Goal: Task Accomplishment & Management: Complete application form

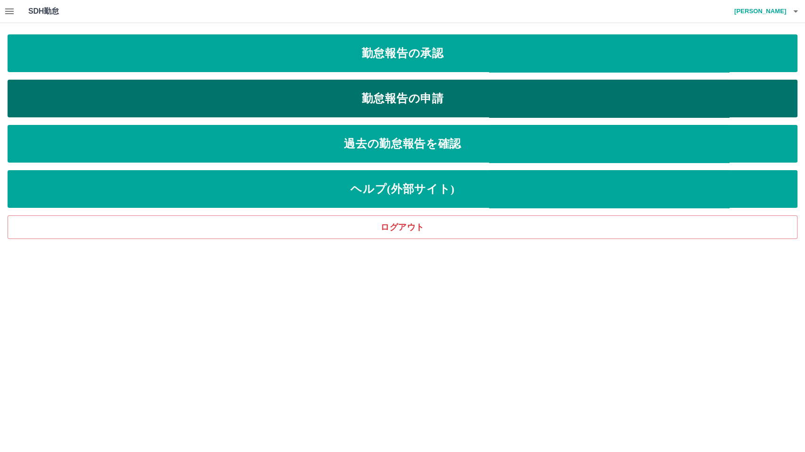
click at [253, 109] on link "勤怠報告の申請" at bounding box center [402, 99] width 789 height 38
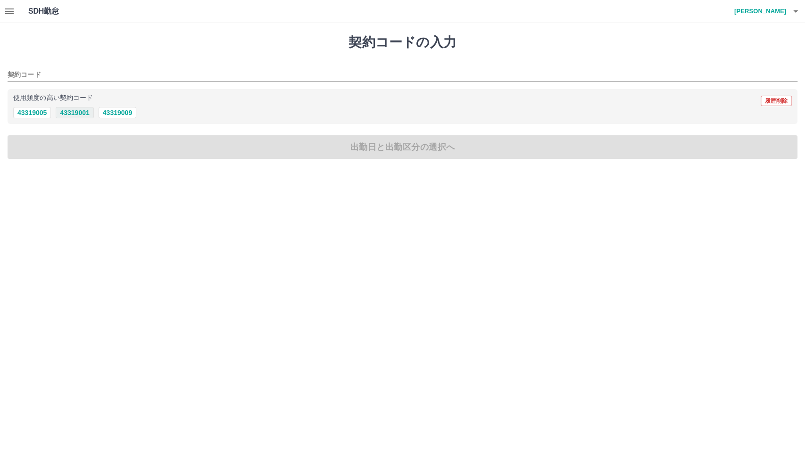
click at [83, 108] on button "43319001" at bounding box center [75, 112] width 38 height 11
type input "********"
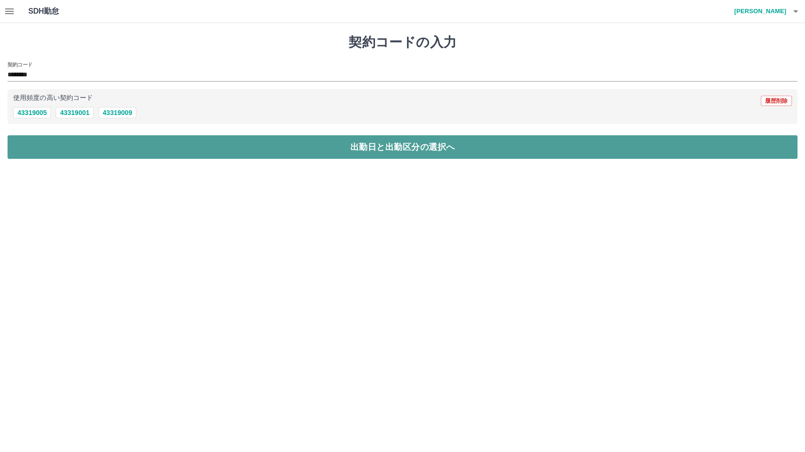
click at [80, 137] on button "出勤日と出勤区分の選択へ" at bounding box center [402, 147] width 789 height 24
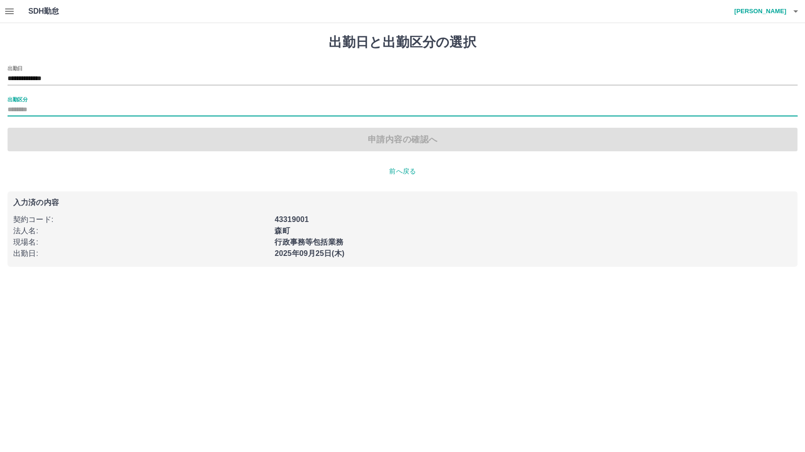
click at [20, 108] on input "出勤区分" at bounding box center [402, 110] width 789 height 12
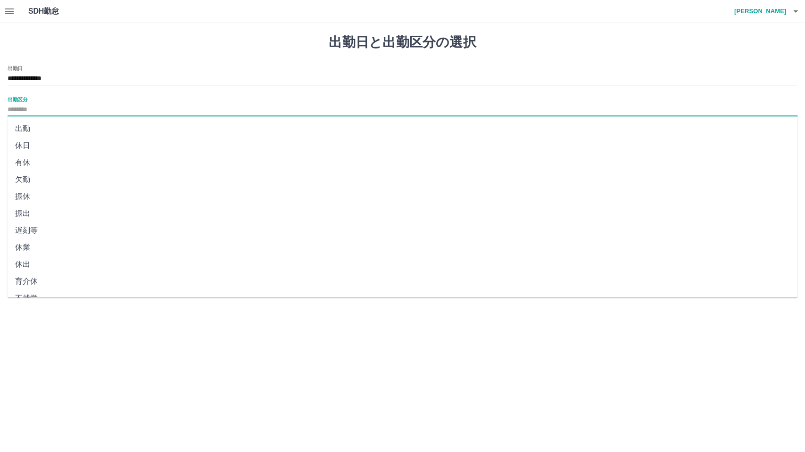
click at [42, 128] on li "出勤" at bounding box center [402, 128] width 789 height 17
type input "**"
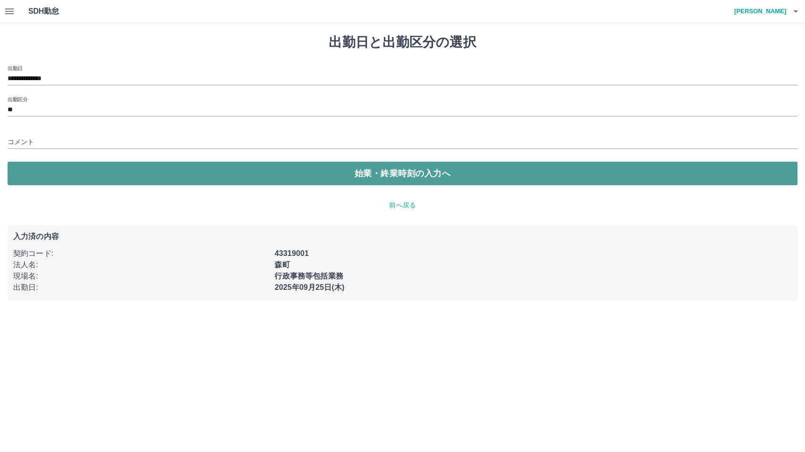
click at [64, 181] on button "始業・終業時刻の入力へ" at bounding box center [402, 174] width 789 height 24
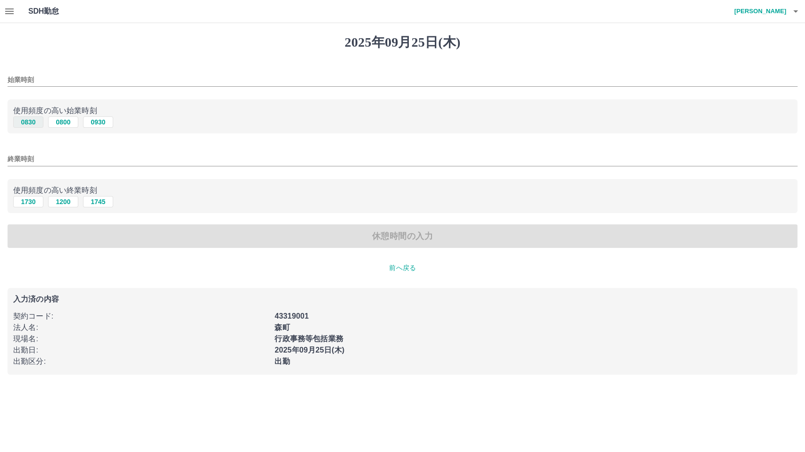
click at [38, 120] on button "0830" at bounding box center [28, 121] width 30 height 11
type input "****"
click at [28, 196] on button "1730" at bounding box center [28, 201] width 30 height 11
type input "****"
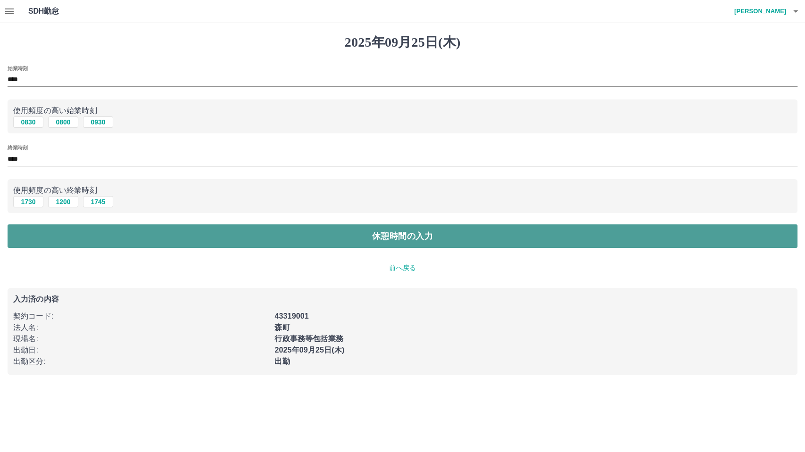
click at [177, 238] on button "休憩時間の入力" at bounding box center [402, 236] width 789 height 24
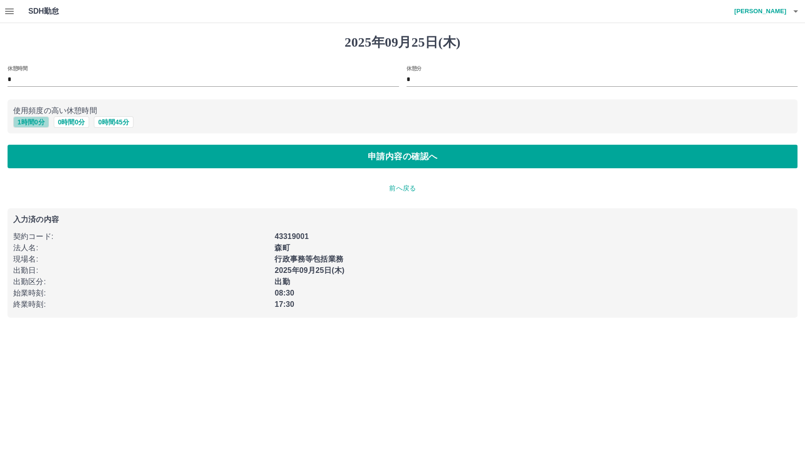
click at [37, 124] on button "1 時間 0 分" at bounding box center [31, 121] width 36 height 11
type input "*"
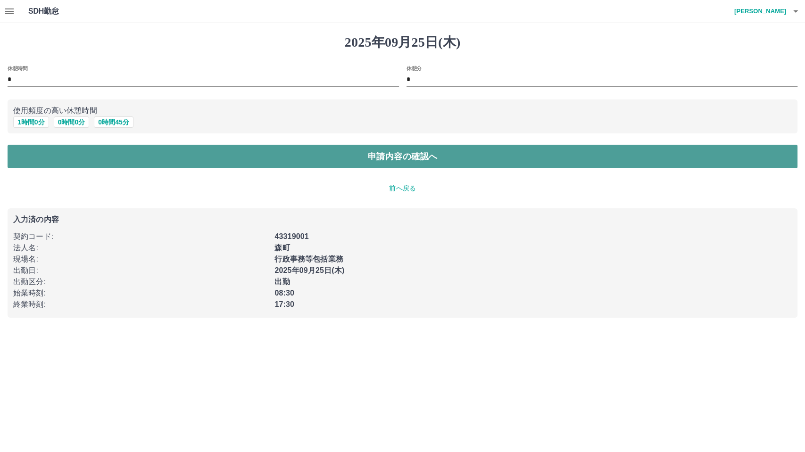
click at [108, 156] on button "申請内容の確認へ" at bounding box center [402, 157] width 789 height 24
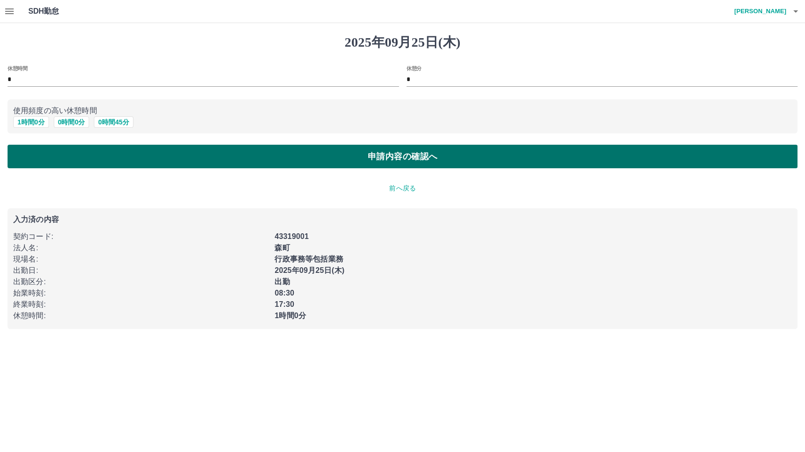
click at [108, 156] on button "申請内容の確認へ" at bounding box center [402, 157] width 789 height 24
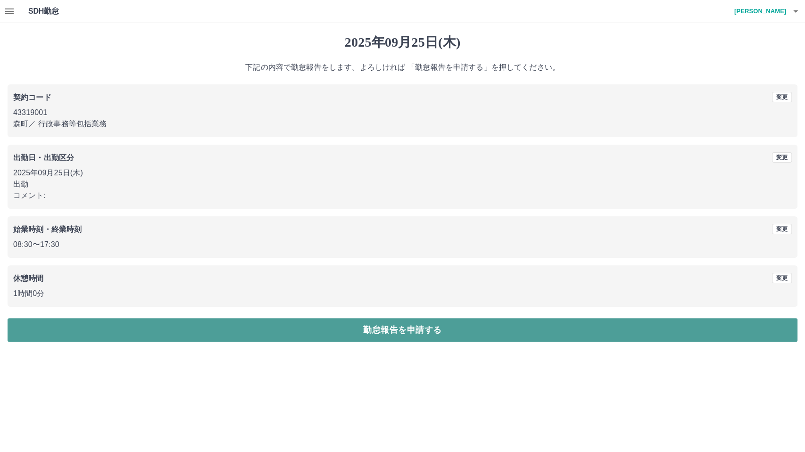
click at [313, 335] on button "勤怠報告を申請する" at bounding box center [402, 330] width 789 height 24
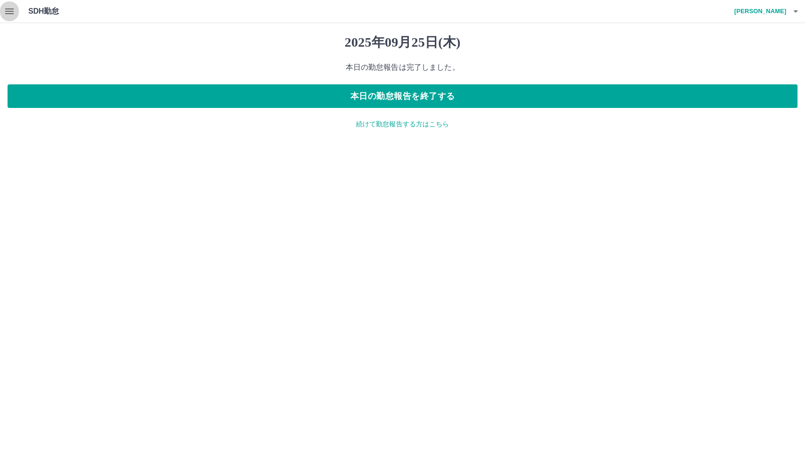
click at [10, 9] on icon "button" at bounding box center [9, 11] width 8 height 6
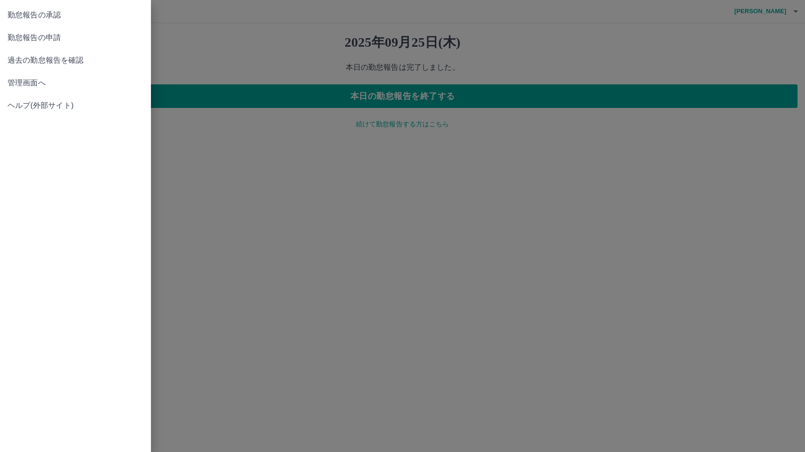
click at [19, 84] on span "管理画面へ" at bounding box center [76, 82] width 136 height 11
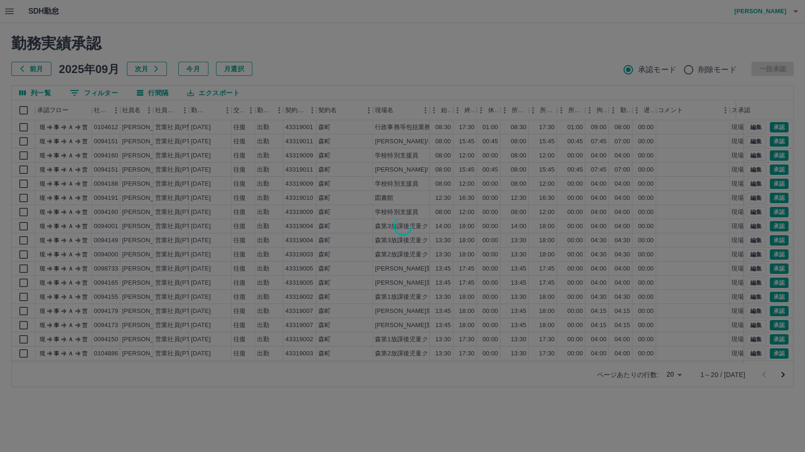
drag, startPoint x: 645, startPoint y: 352, endPoint x: 656, endPoint y: 360, distance: 13.8
drag, startPoint x: 656, startPoint y: 360, endPoint x: 674, endPoint y: 369, distance: 20.7
click at [674, 369] on div at bounding box center [402, 226] width 805 height 452
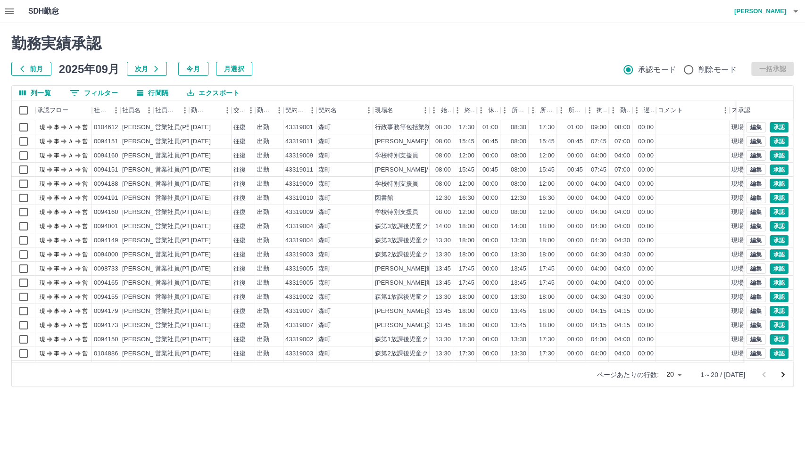
click at [677, 373] on body "SDH勤怠 [PERSON_NAME] 勤務実績承認 前月 [DATE] 次月 今月 月選択 承認モード 削除モード 一括承認 列一覧 0 フィルター 行間隔…" at bounding box center [402, 199] width 805 height 398
click at [678, 394] on li "100" at bounding box center [680, 398] width 32 height 17
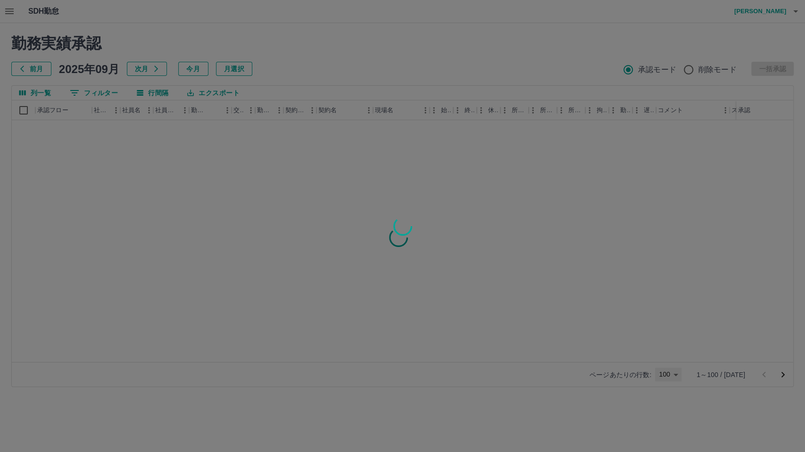
type input "***"
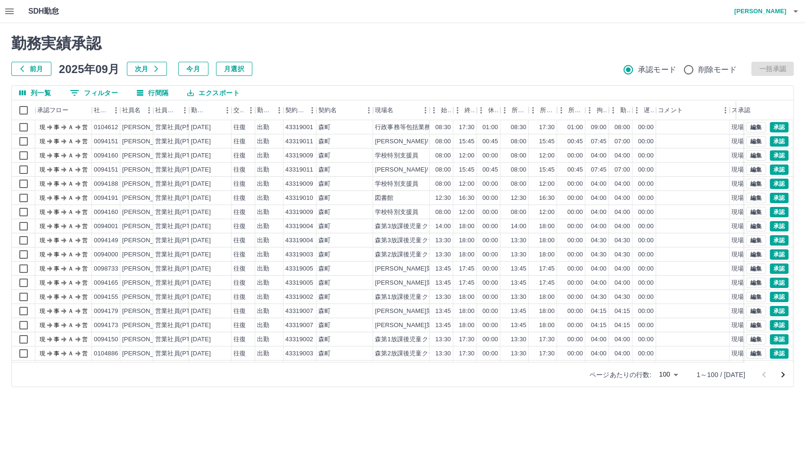
click at [338, 52] on div "勤務実績承認 前月 2025年09月 次月 今月 月選択 承認モード 削除モード 一括承認" at bounding box center [402, 54] width 782 height 41
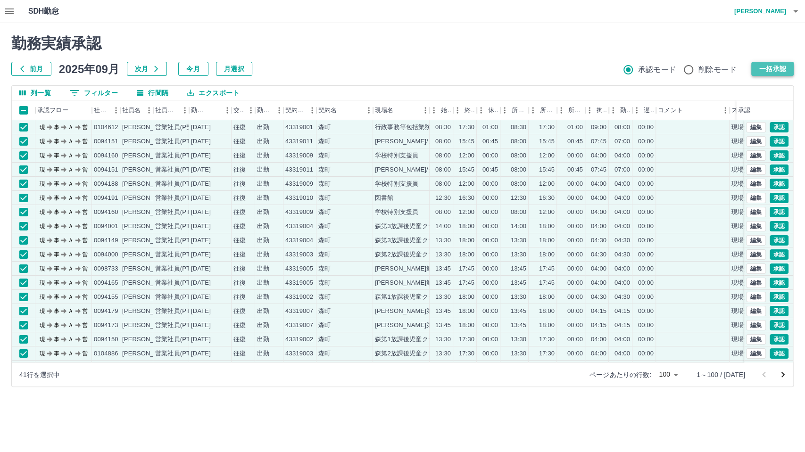
click at [773, 70] on button "一括承認" at bounding box center [772, 69] width 42 height 14
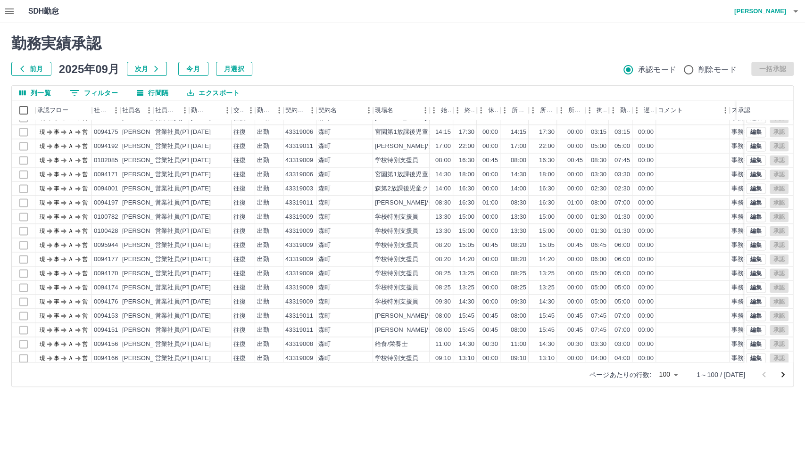
scroll to position [1180, 0]
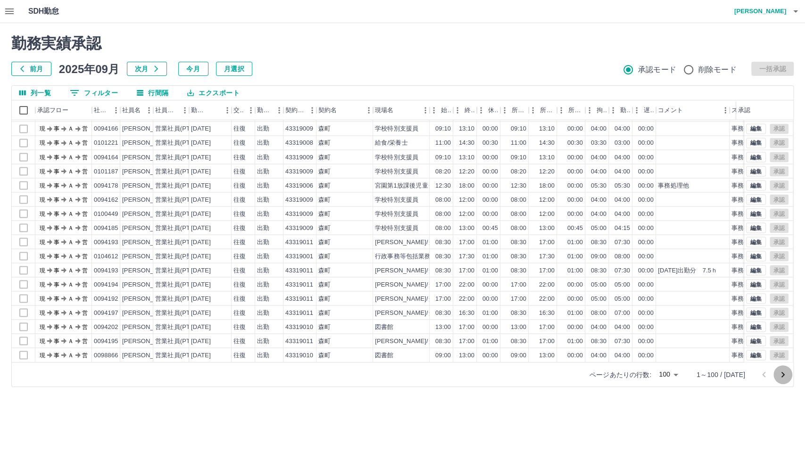
click at [788, 375] on button "次のページへ" at bounding box center [782, 374] width 19 height 19
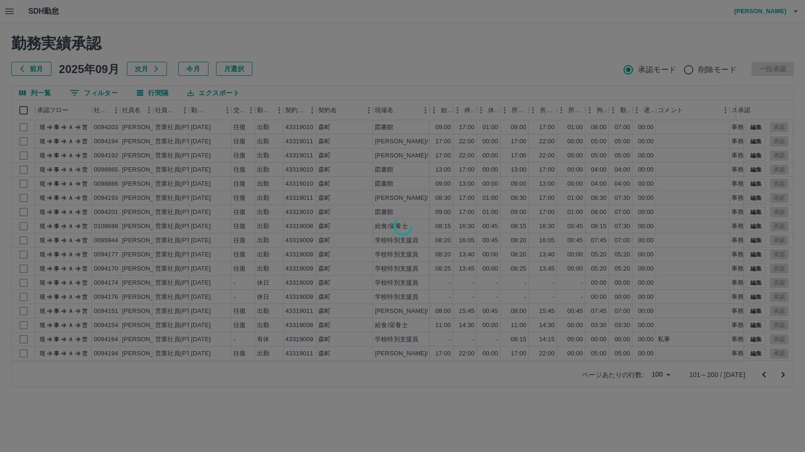
click at [542, 71] on div at bounding box center [402, 226] width 805 height 452
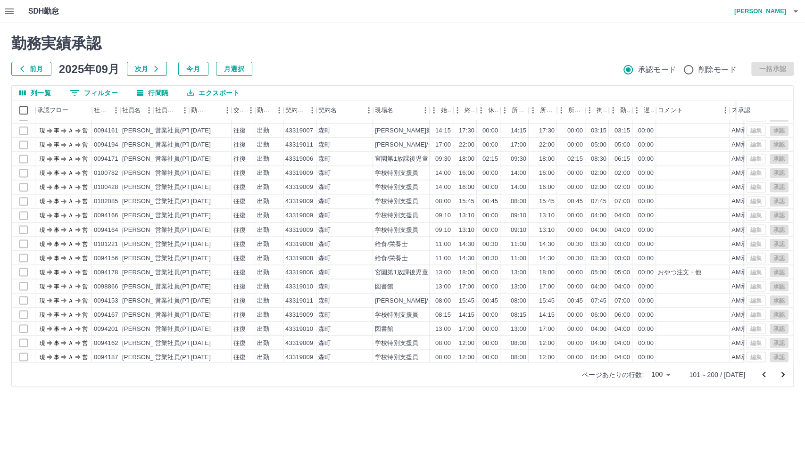
scroll to position [1180, 0]
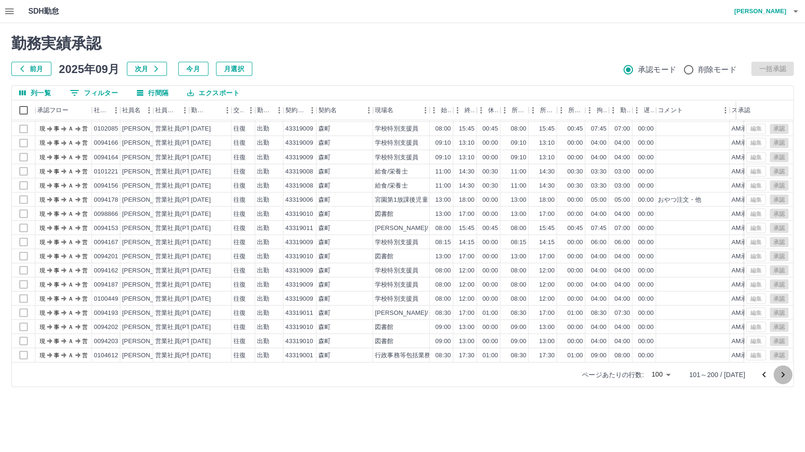
click at [785, 376] on icon "次のページへ" at bounding box center [782, 374] width 11 height 11
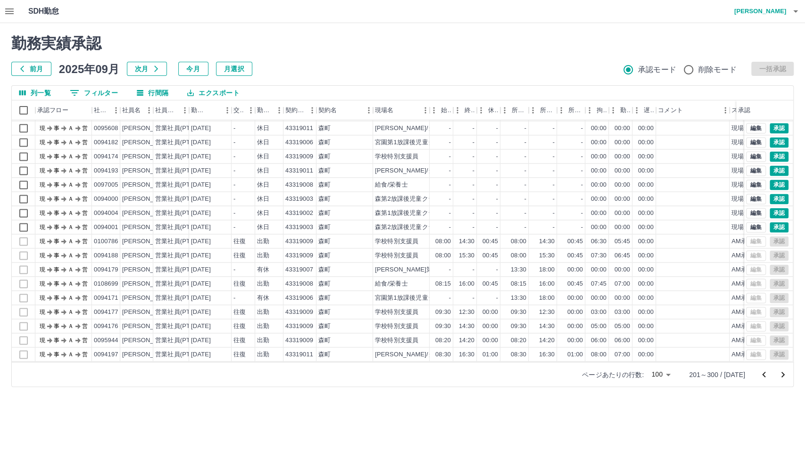
scroll to position [785, 0]
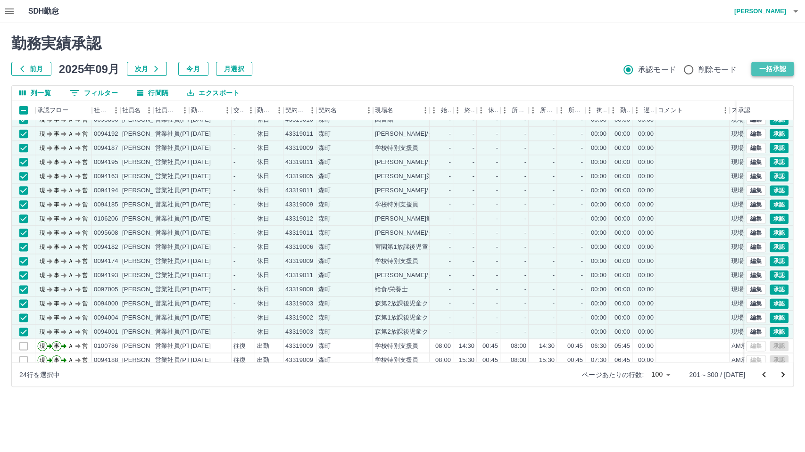
click at [766, 68] on button "一括承認" at bounding box center [772, 69] width 42 height 14
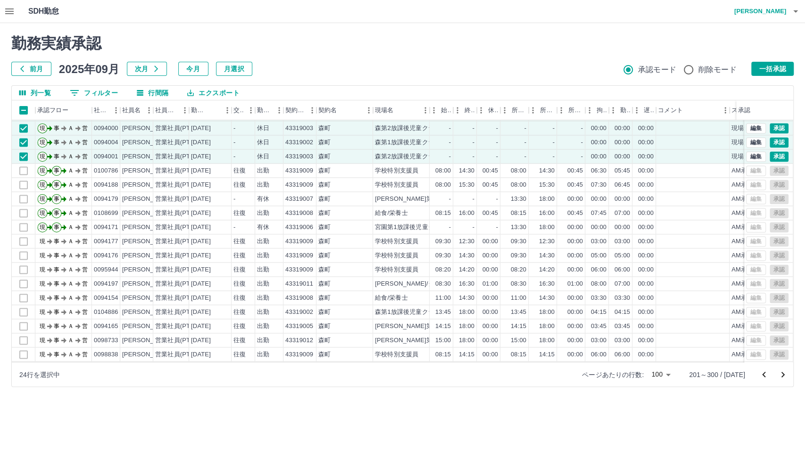
scroll to position [995, 0]
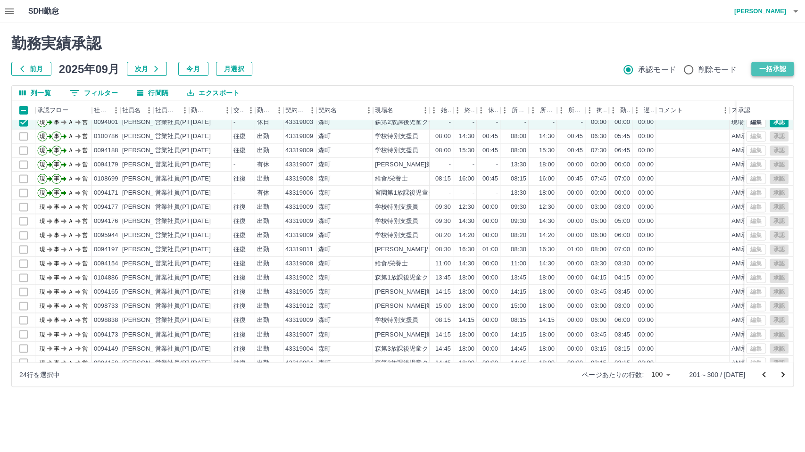
click at [765, 69] on button "一括承認" at bounding box center [772, 69] width 42 height 14
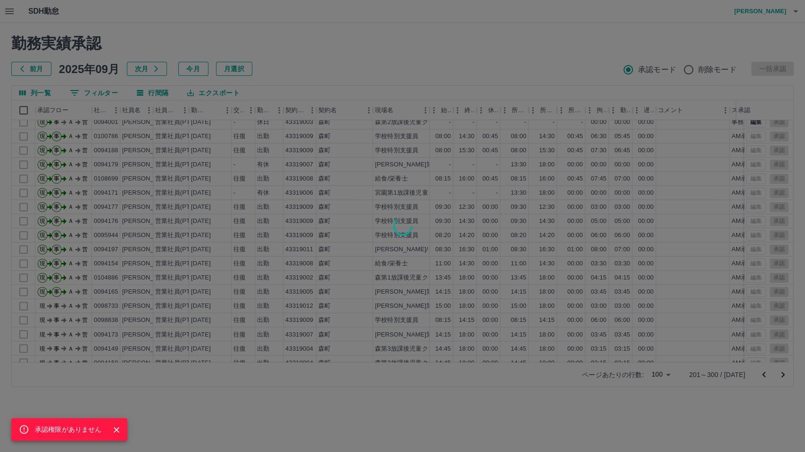
click at [488, 410] on div "承認権限がありません" at bounding box center [402, 226] width 805 height 452
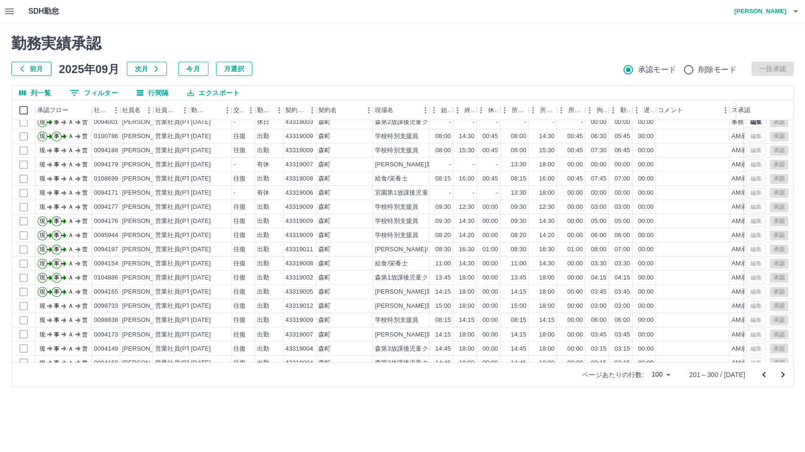
click at [779, 374] on icon "次のページへ" at bounding box center [782, 374] width 11 height 11
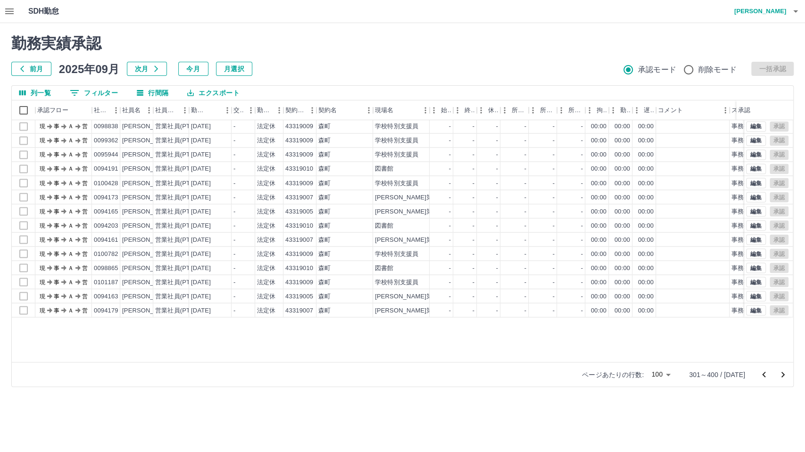
scroll to position [1180, 0]
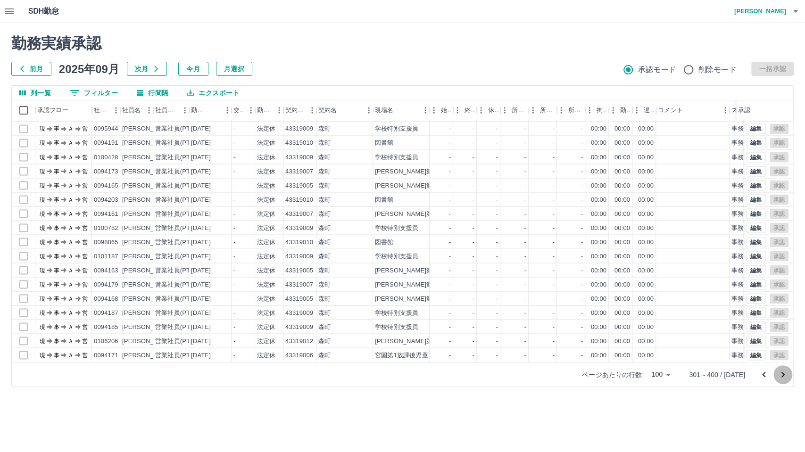
click at [783, 374] on icon "次のページへ" at bounding box center [782, 375] width 3 height 6
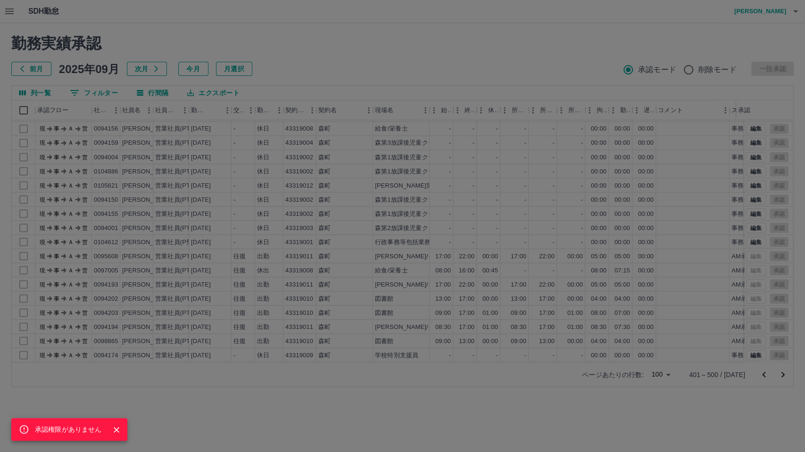
click at [740, 411] on div "承認権限がありません" at bounding box center [402, 226] width 805 height 452
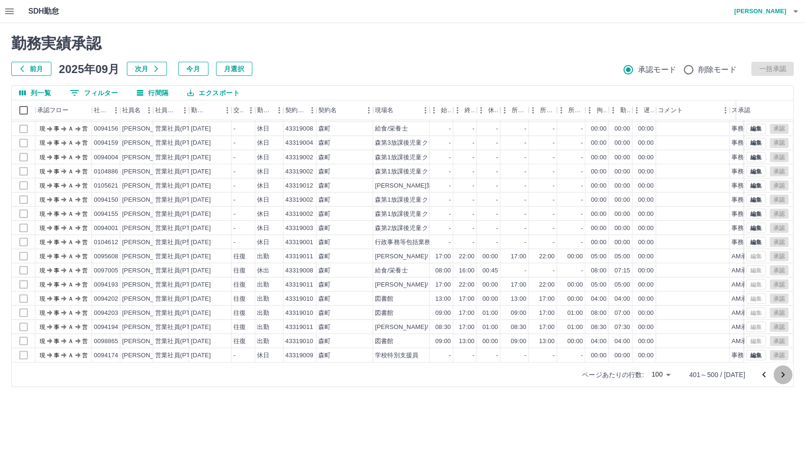
click at [783, 373] on icon "次のページへ" at bounding box center [782, 374] width 11 height 11
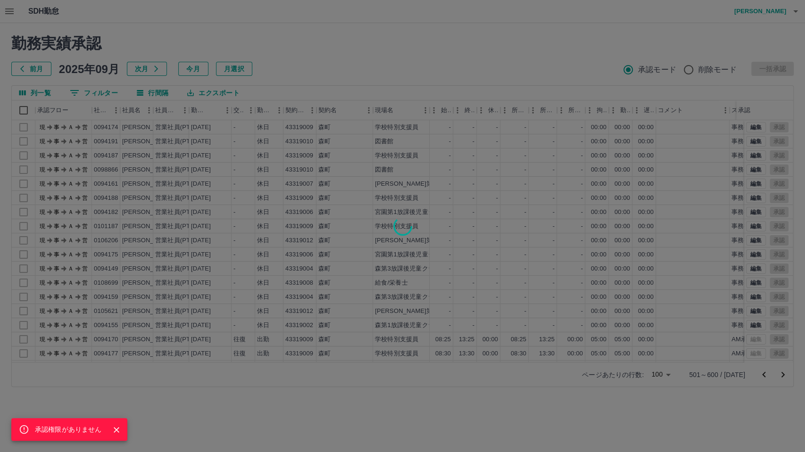
click at [661, 405] on div "承認権限がありません" at bounding box center [402, 226] width 805 height 452
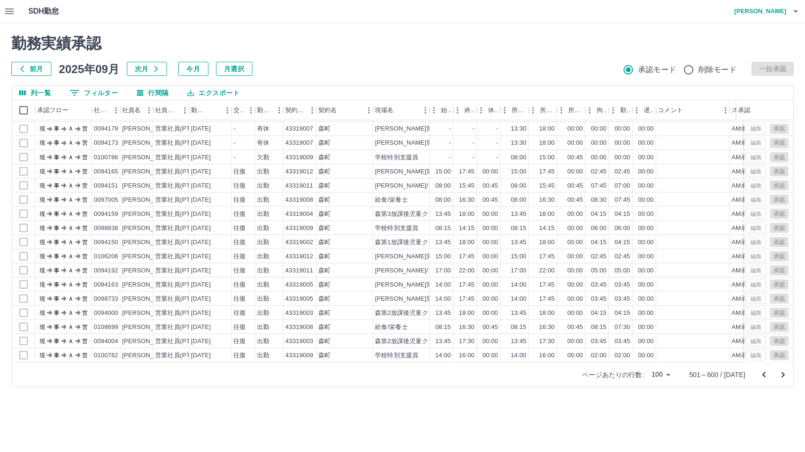
scroll to position [1180, 0]
click at [783, 374] on icon "次のページへ" at bounding box center [782, 375] width 3 height 6
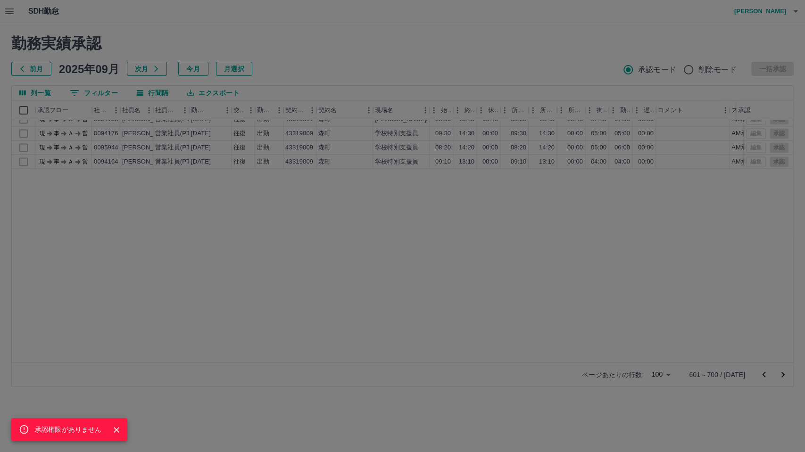
scroll to position [995, 0]
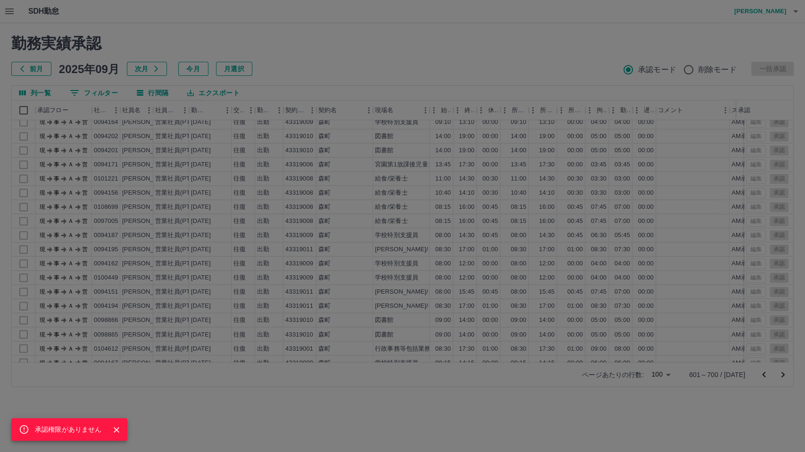
click at [551, 428] on div "承認権限がありません" at bounding box center [402, 226] width 805 height 452
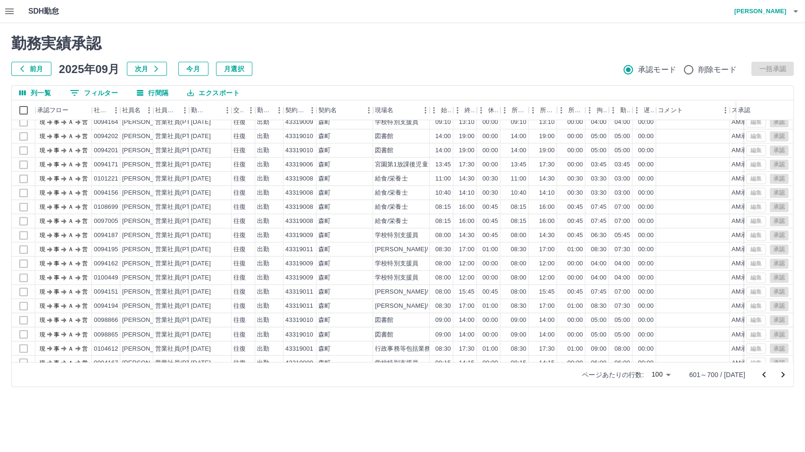
scroll to position [1180, 0]
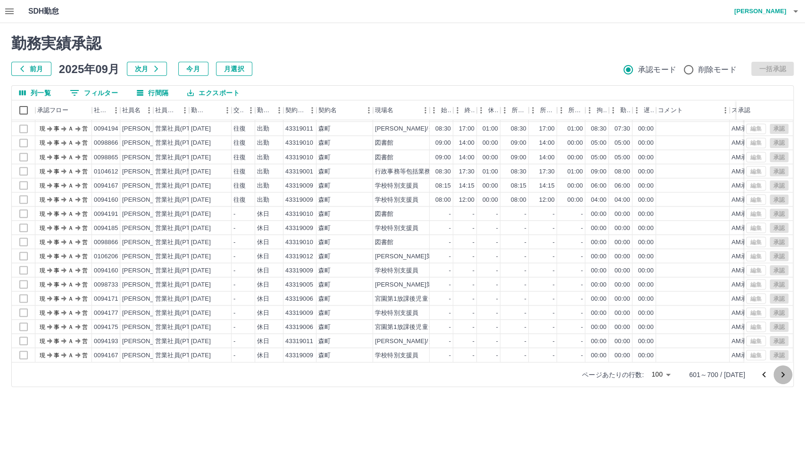
click at [781, 376] on icon "次のページへ" at bounding box center [782, 374] width 11 height 11
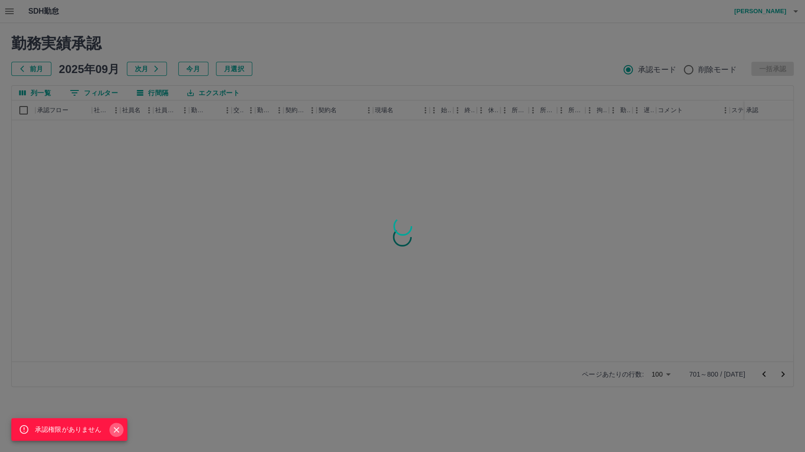
click at [112, 432] on icon "Close" at bounding box center [116, 429] width 9 height 9
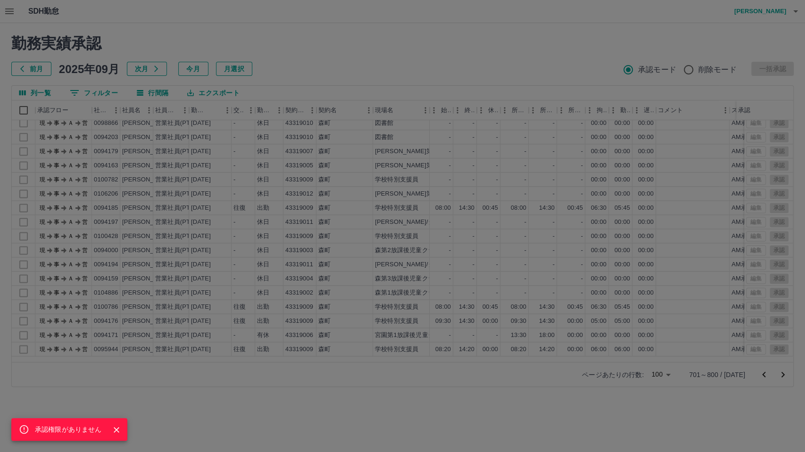
scroll to position [1180, 0]
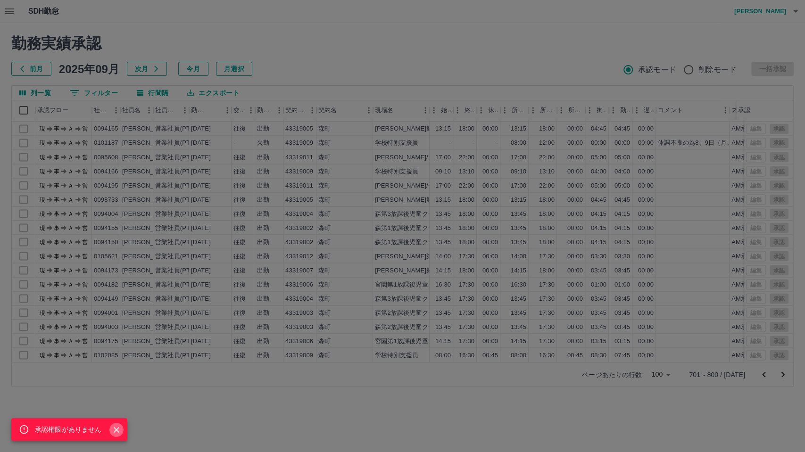
click at [118, 430] on icon "Close" at bounding box center [116, 429] width 9 height 9
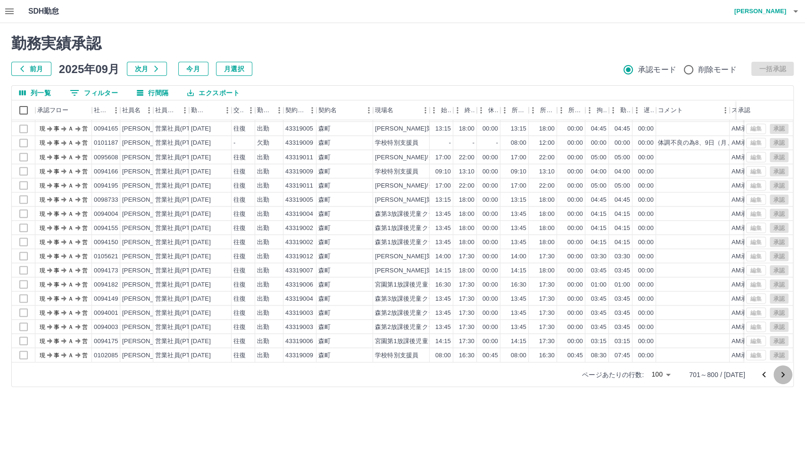
click at [782, 376] on icon "次のページへ" at bounding box center [782, 374] width 11 height 11
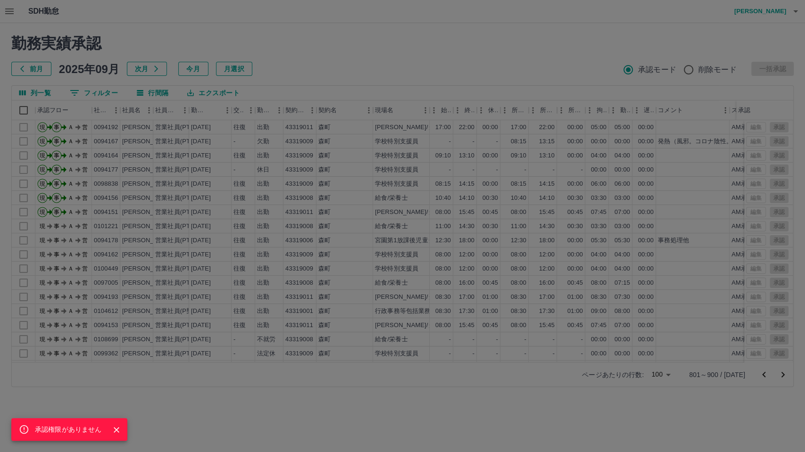
click at [115, 425] on icon "Close" at bounding box center [116, 429] width 9 height 9
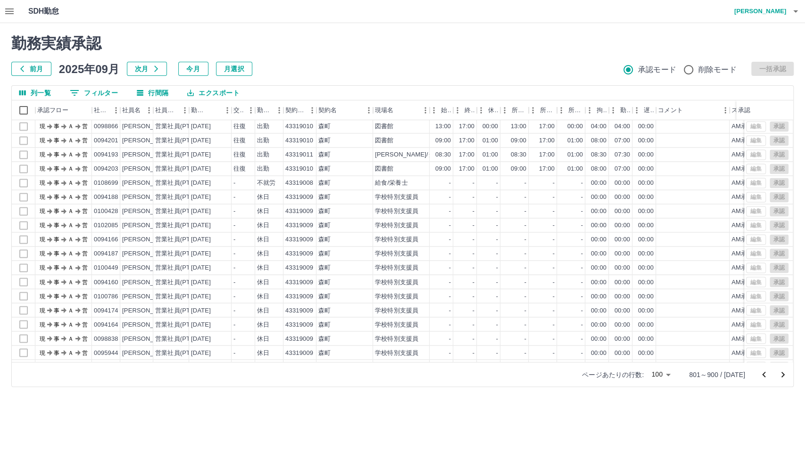
scroll to position [1180, 0]
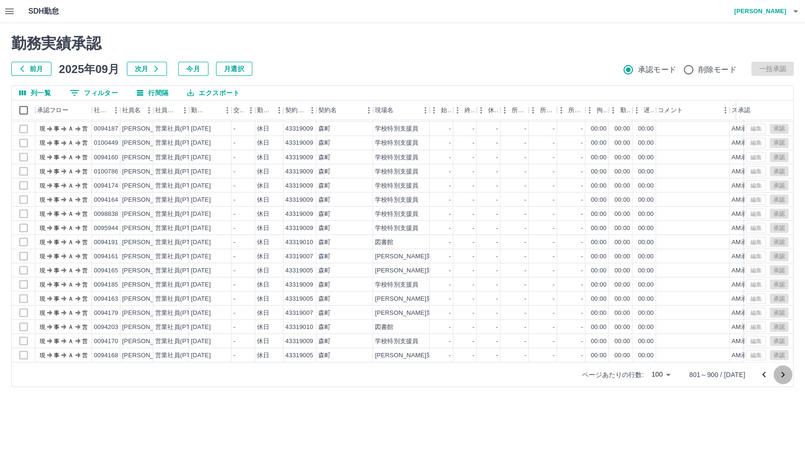
click at [779, 372] on icon "次のページへ" at bounding box center [782, 374] width 11 height 11
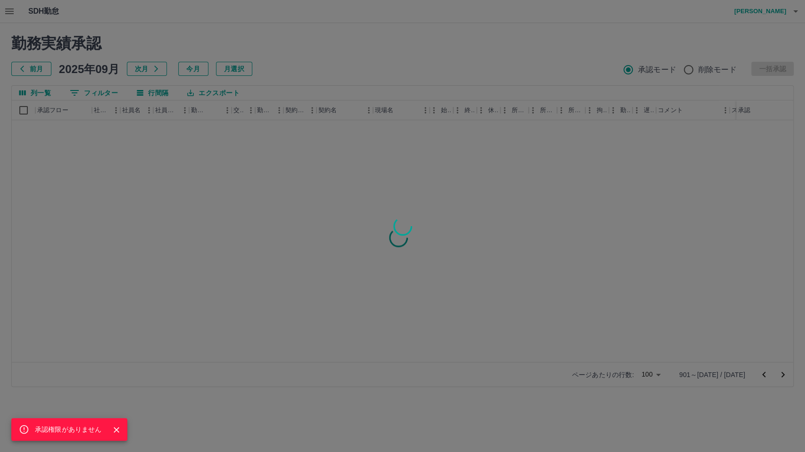
scroll to position [0, 0]
click at [113, 431] on icon "Close" at bounding box center [116, 429] width 9 height 9
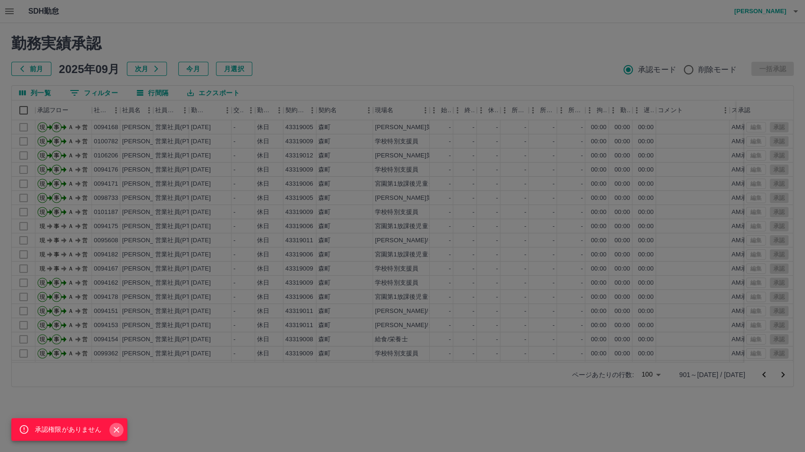
click at [115, 433] on icon "Close" at bounding box center [116, 429] width 9 height 9
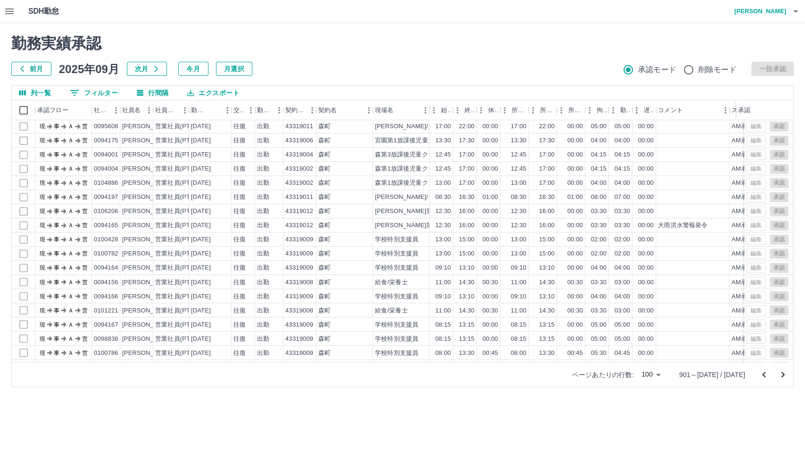
scroll to position [1180, 0]
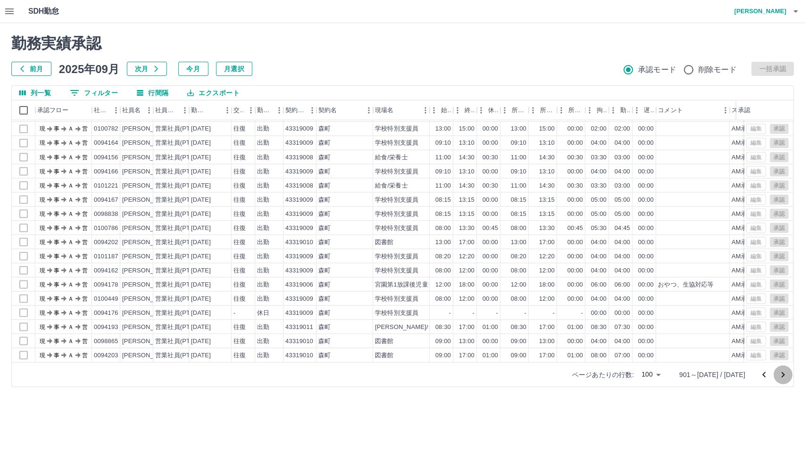
click at [785, 376] on icon "次のページへ" at bounding box center [782, 374] width 11 height 11
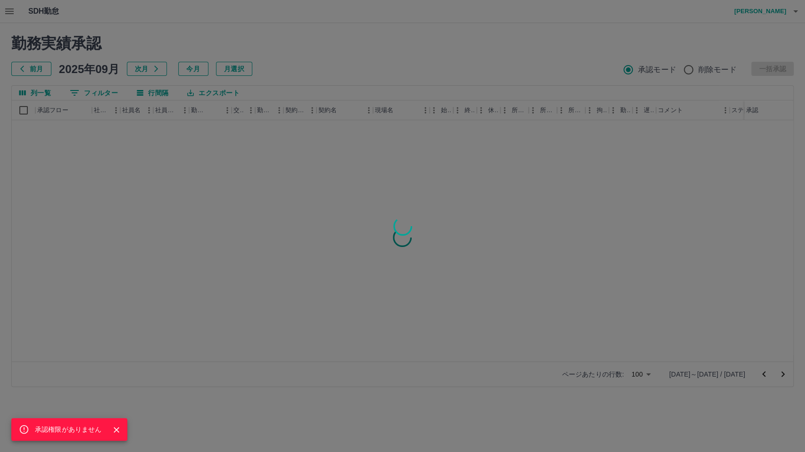
scroll to position [0, 0]
click at [118, 428] on icon "Close" at bounding box center [116, 429] width 9 height 9
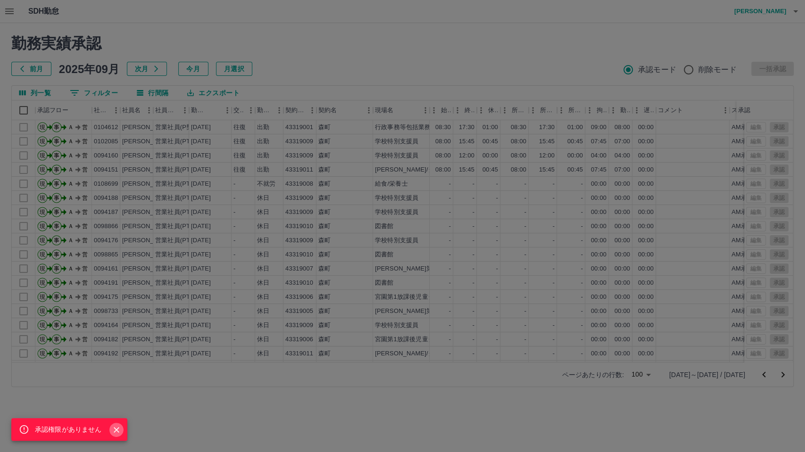
click at [119, 423] on button "Close" at bounding box center [116, 430] width 14 height 14
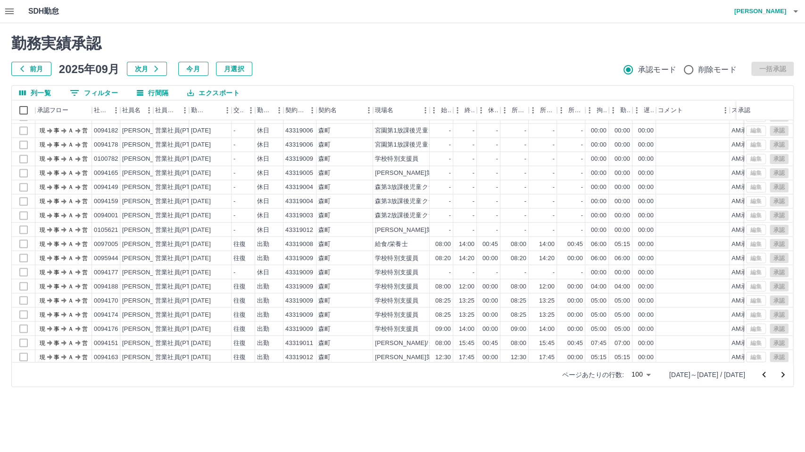
scroll to position [1180, 0]
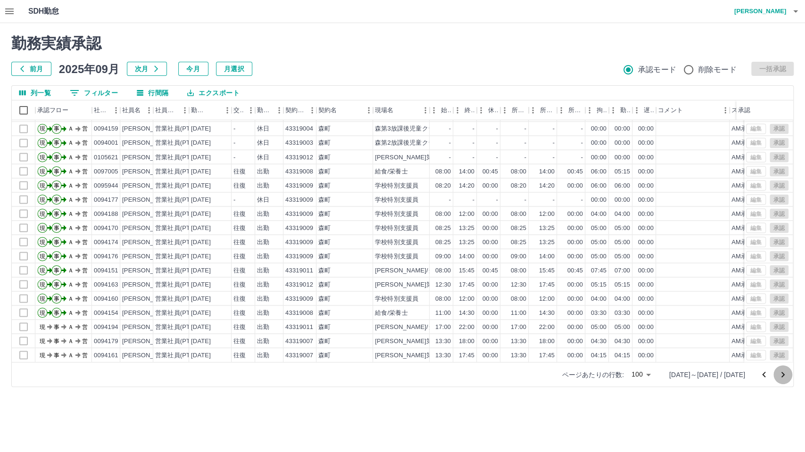
click at [783, 376] on icon "次のページへ" at bounding box center [782, 374] width 11 height 11
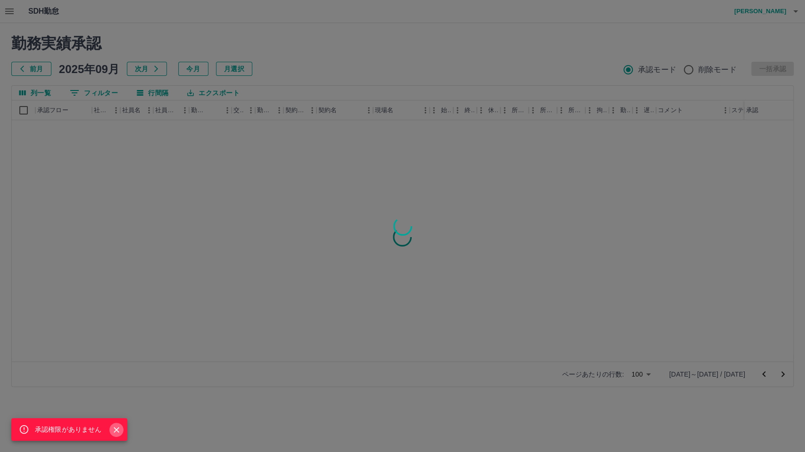
click at [115, 426] on icon "Close" at bounding box center [116, 429] width 9 height 9
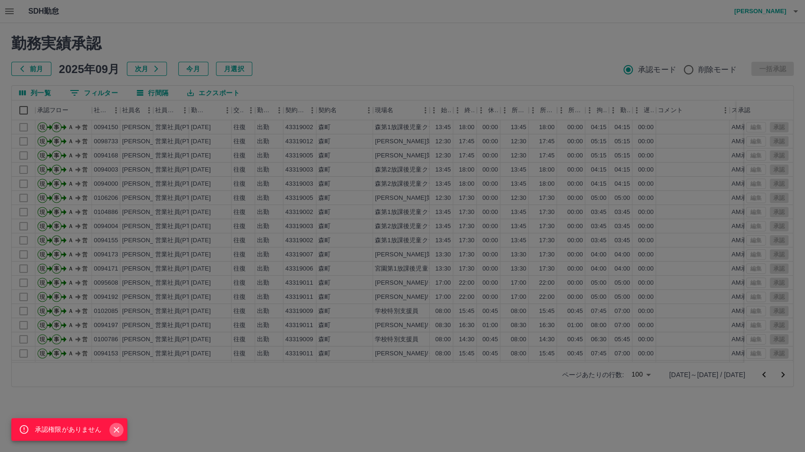
click at [114, 429] on icon "Close" at bounding box center [116, 429] width 9 height 9
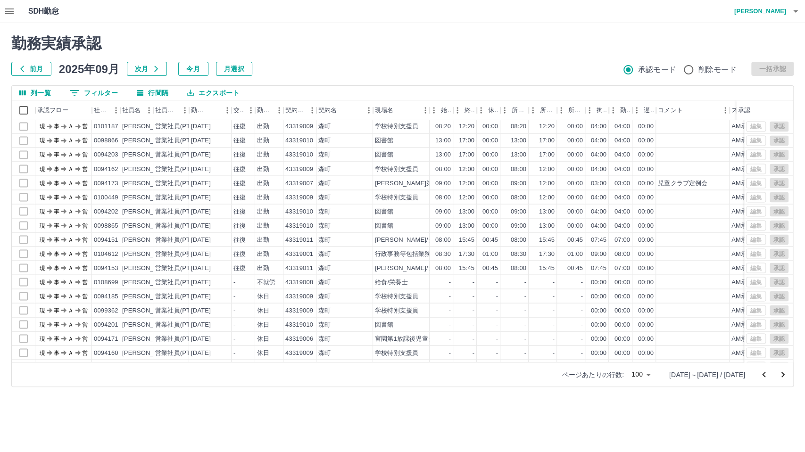
scroll to position [1180, 0]
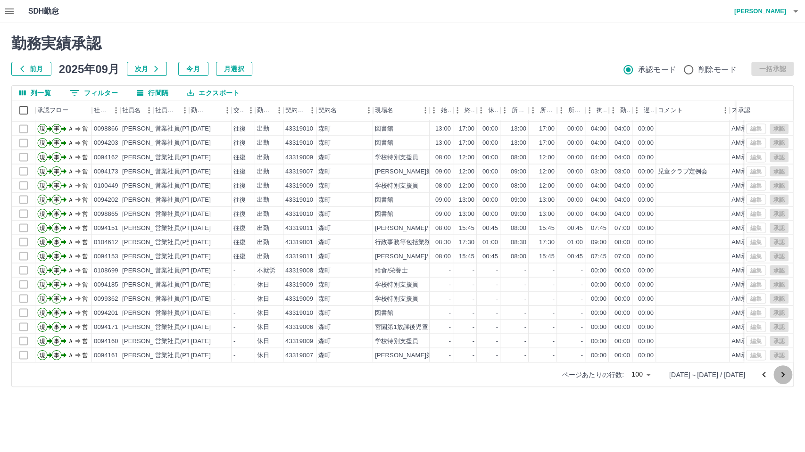
click at [788, 376] on button "次のページへ" at bounding box center [782, 374] width 19 height 19
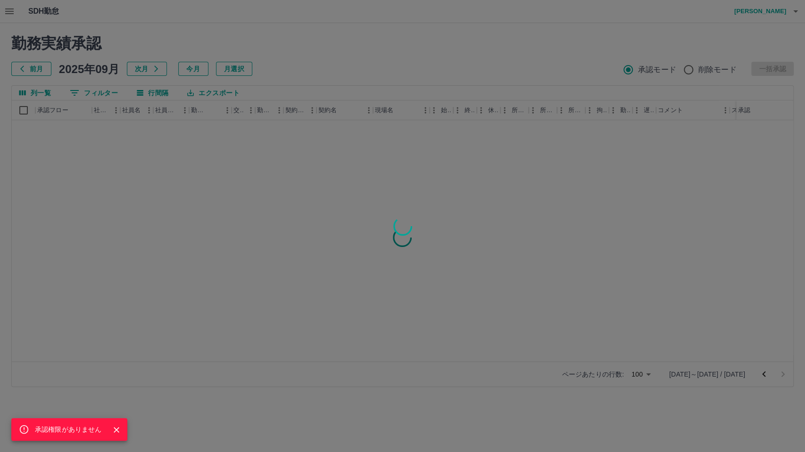
scroll to position [0, 0]
click at [120, 429] on icon "Close" at bounding box center [116, 429] width 9 height 9
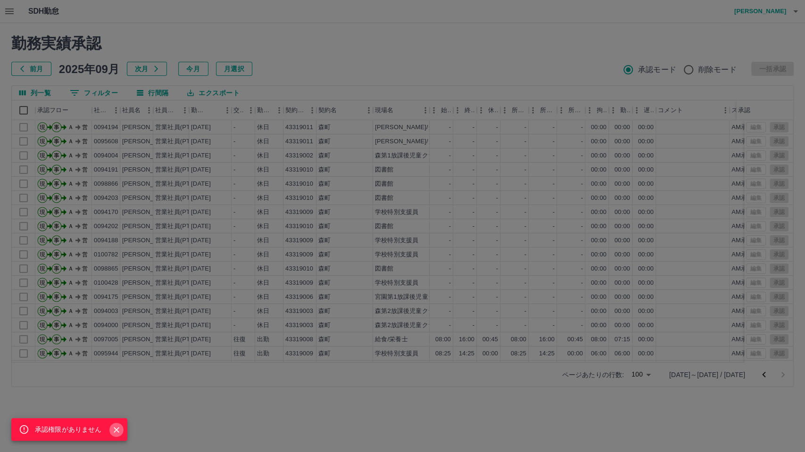
click at [119, 427] on icon "Close" at bounding box center [116, 429] width 9 height 9
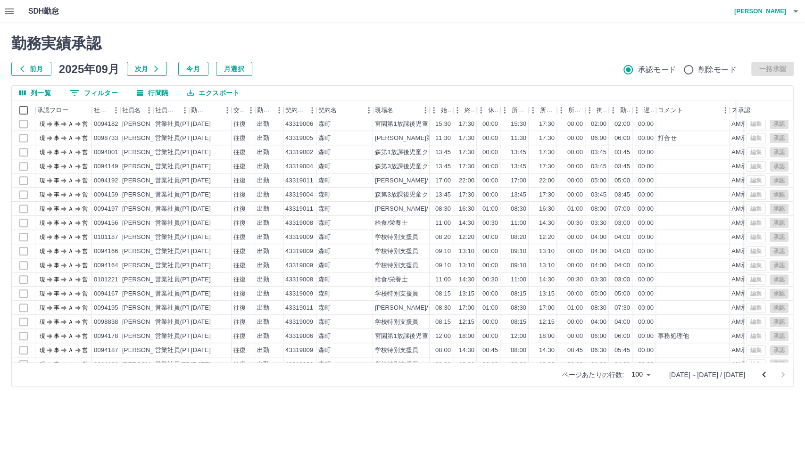
scroll to position [558, 0]
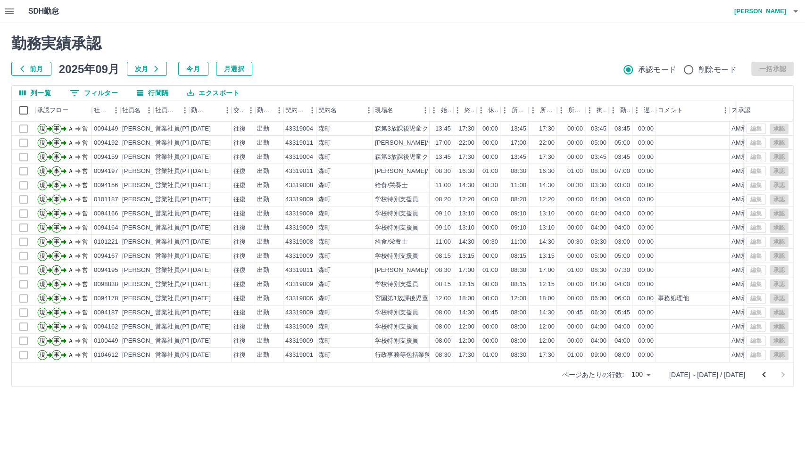
click at [201, 65] on button "今月" at bounding box center [193, 69] width 30 height 14
click at [764, 378] on icon "前のページへ" at bounding box center [763, 374] width 11 height 11
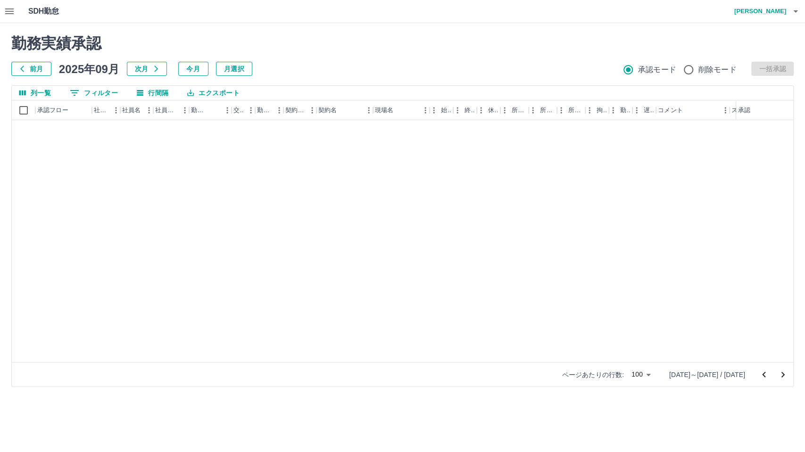
scroll to position [0, 0]
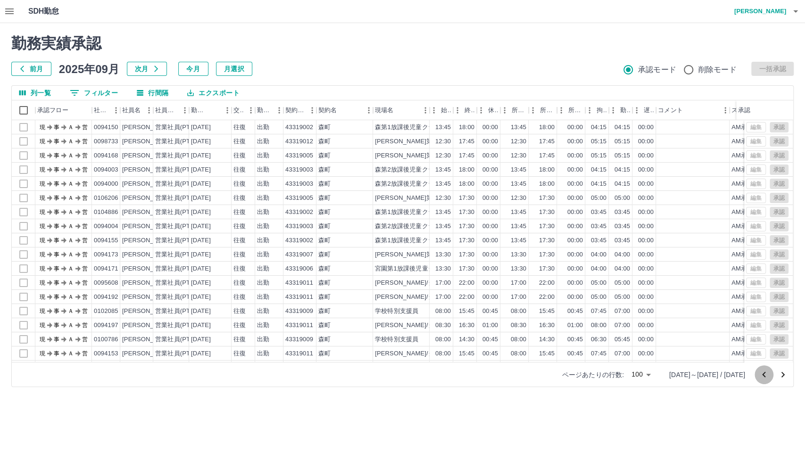
click at [764, 378] on icon "前のページへ" at bounding box center [763, 374] width 11 height 11
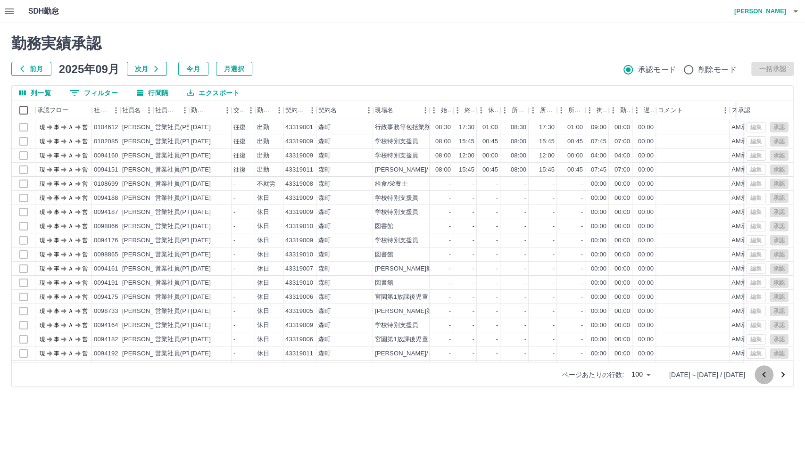
click at [764, 378] on icon "前のページへ" at bounding box center [763, 374] width 11 height 11
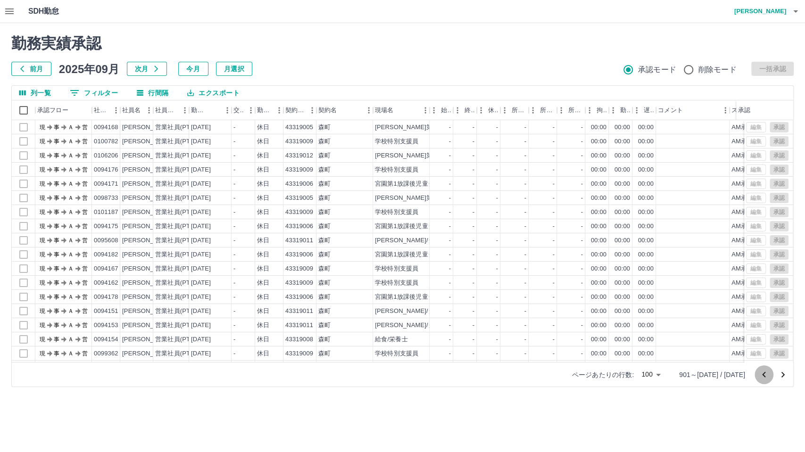
click at [764, 378] on icon "前のページへ" at bounding box center [763, 374] width 11 height 11
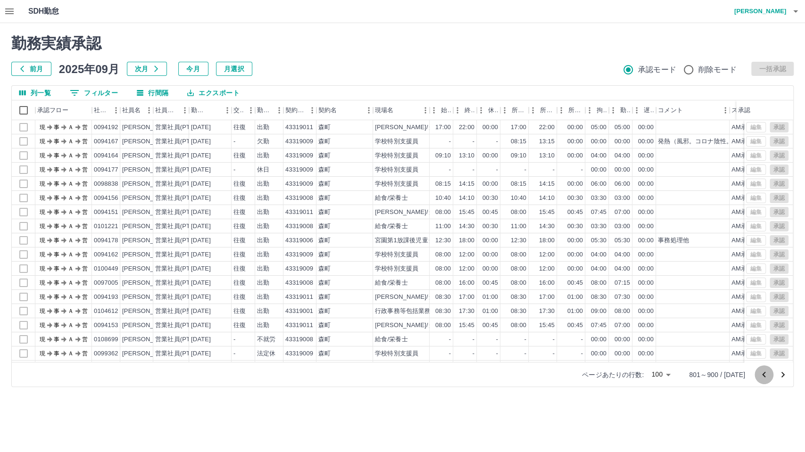
click at [764, 378] on icon "前のページへ" at bounding box center [763, 374] width 11 height 11
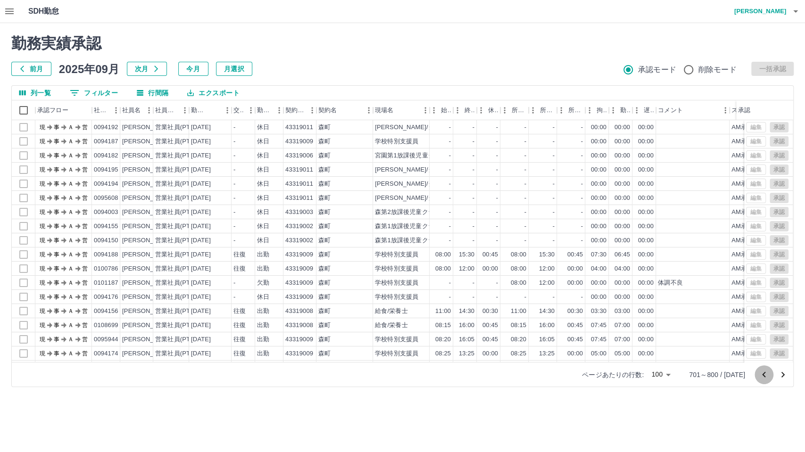
click at [764, 378] on icon "前のページへ" at bounding box center [763, 374] width 11 height 11
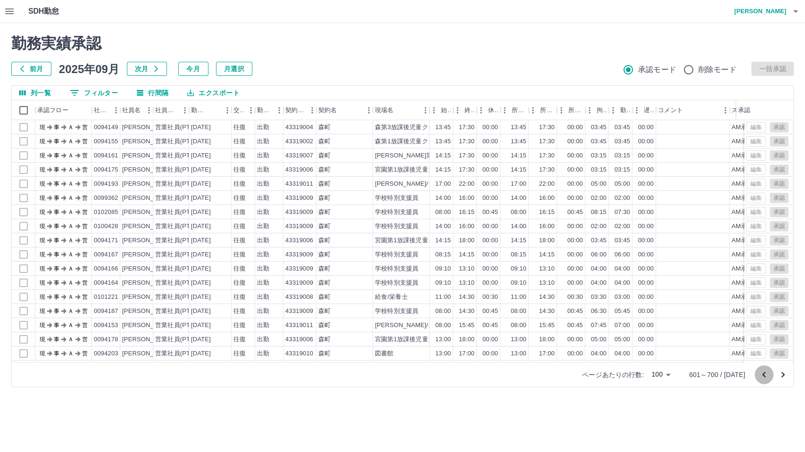
click at [764, 378] on icon "前のページへ" at bounding box center [763, 374] width 11 height 11
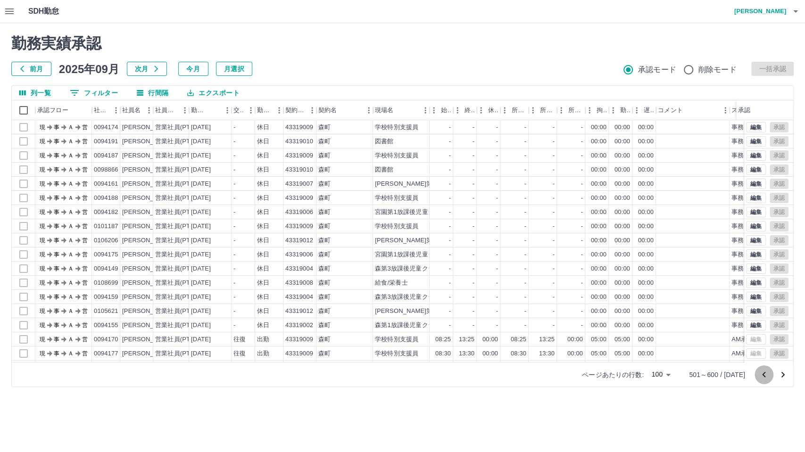
click at [764, 378] on icon "前のページへ" at bounding box center [763, 374] width 11 height 11
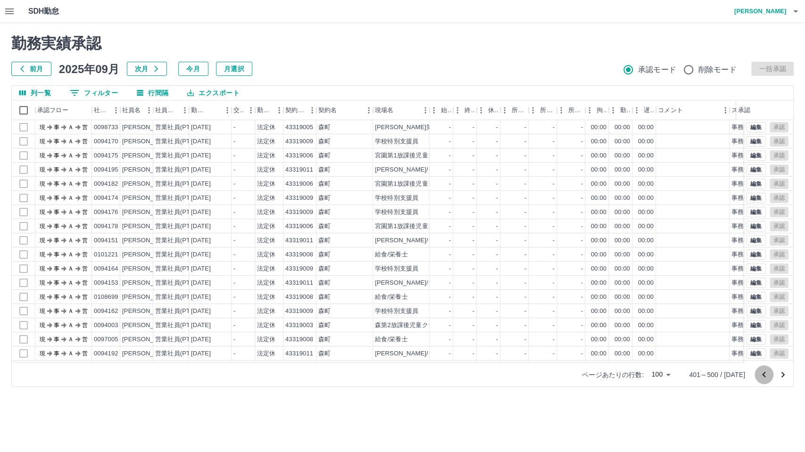
click at [764, 378] on icon "前のページへ" at bounding box center [763, 374] width 11 height 11
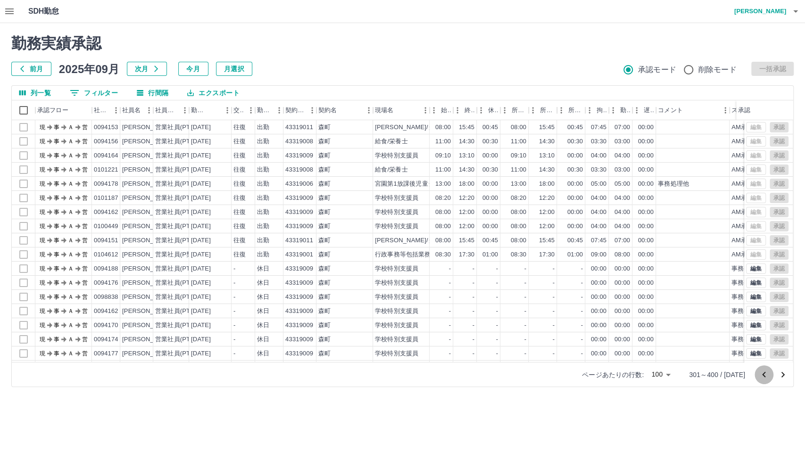
click at [764, 378] on icon "前のページへ" at bounding box center [763, 374] width 11 height 11
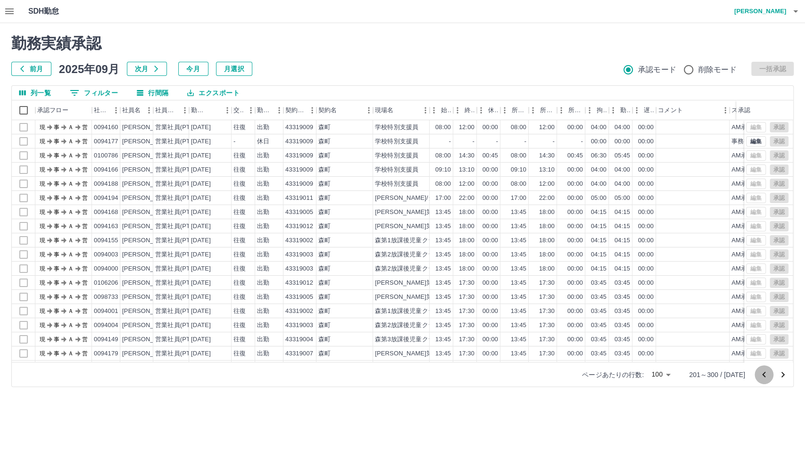
click at [764, 378] on icon "前のページへ" at bounding box center [763, 374] width 11 height 11
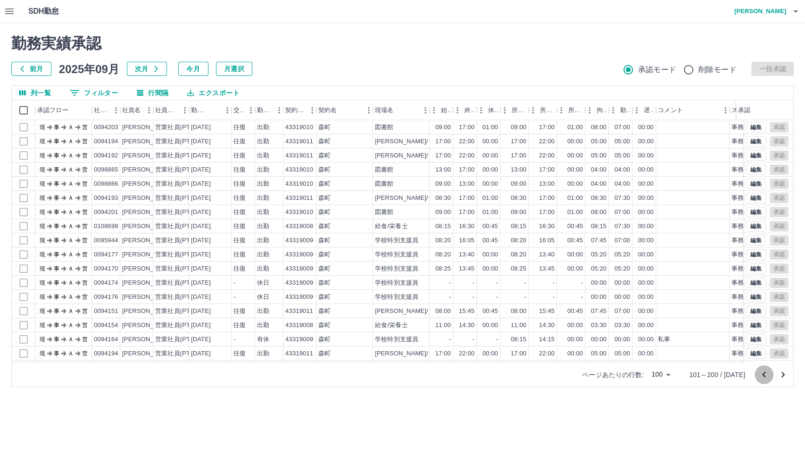
click at [764, 378] on icon "前のページへ" at bounding box center [763, 374] width 11 height 11
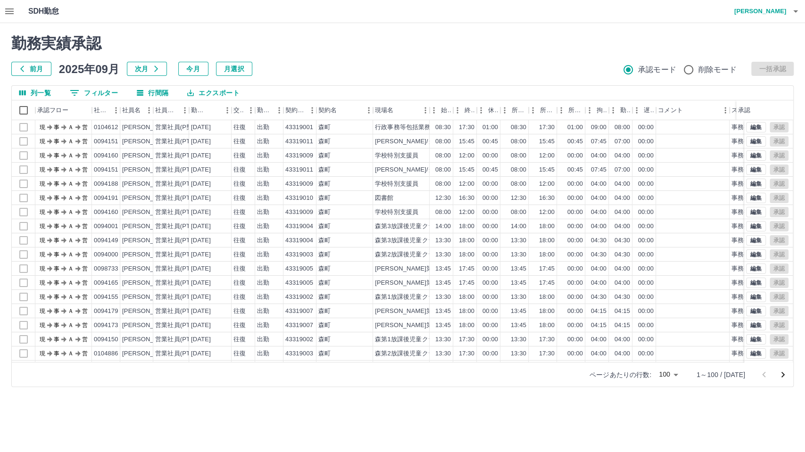
click at [764, 378] on div at bounding box center [773, 374] width 38 height 19
